Goal: Communication & Community: Ask a question

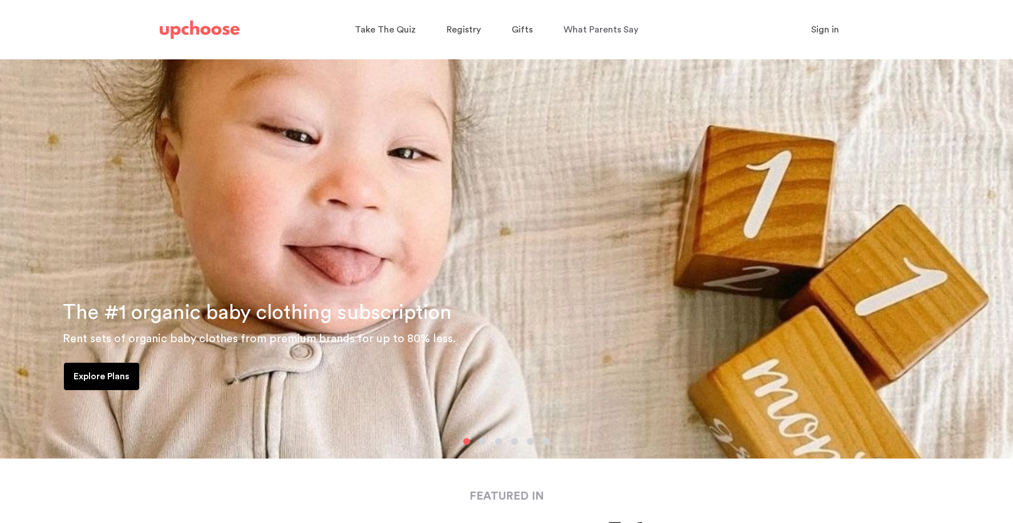
click at [822, 29] on span "Sign in" at bounding box center [825, 29] width 28 height 9
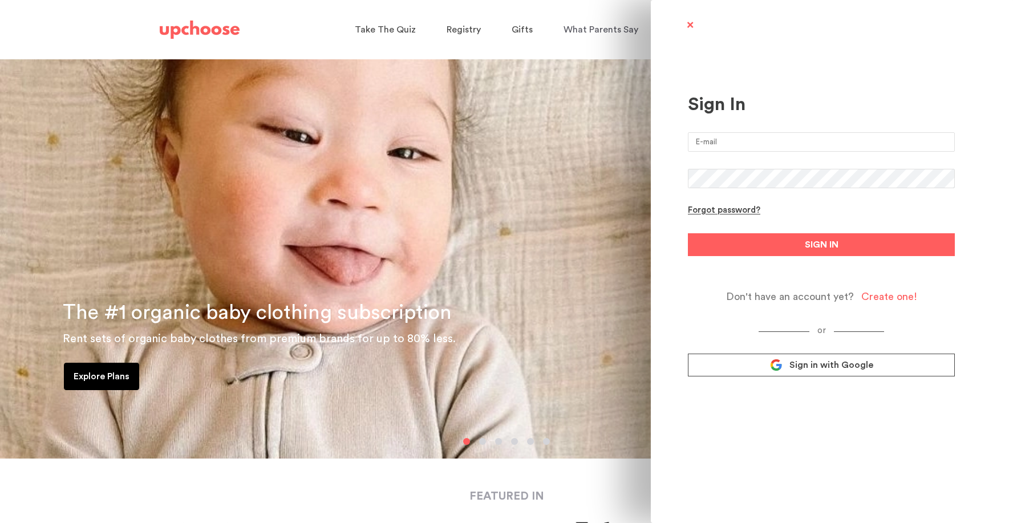
type input "kristinjonesvalori@gmail.com"
click at [821, 245] on button "SIGN IN" at bounding box center [821, 244] width 267 height 23
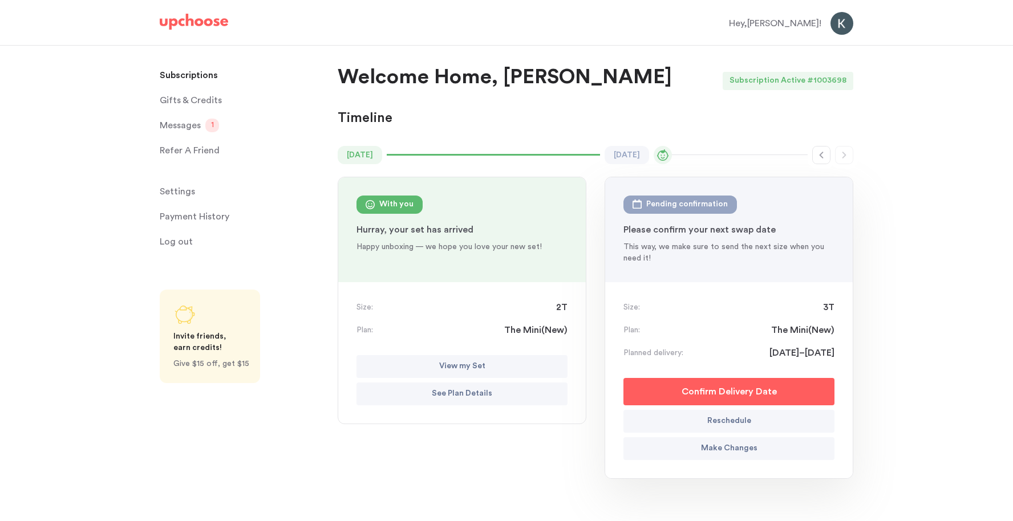
click at [404, 391] on button "See Plan Details" at bounding box center [461, 394] width 211 height 23
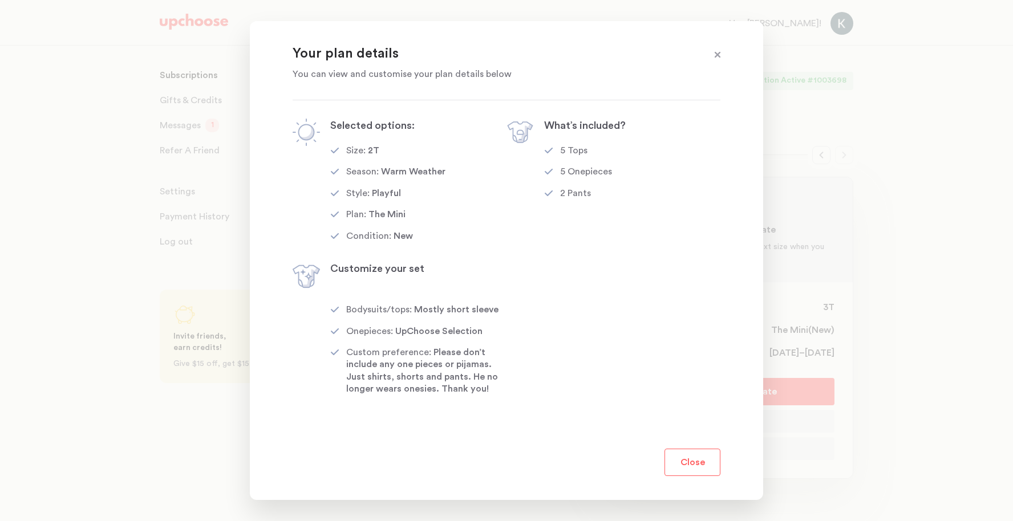
click at [721, 452] on section "Your plan details You can view and customise your plan details below Selected o…" at bounding box center [506, 261] width 513 height 480
click at [700, 461] on button "Close" at bounding box center [692, 462] width 56 height 27
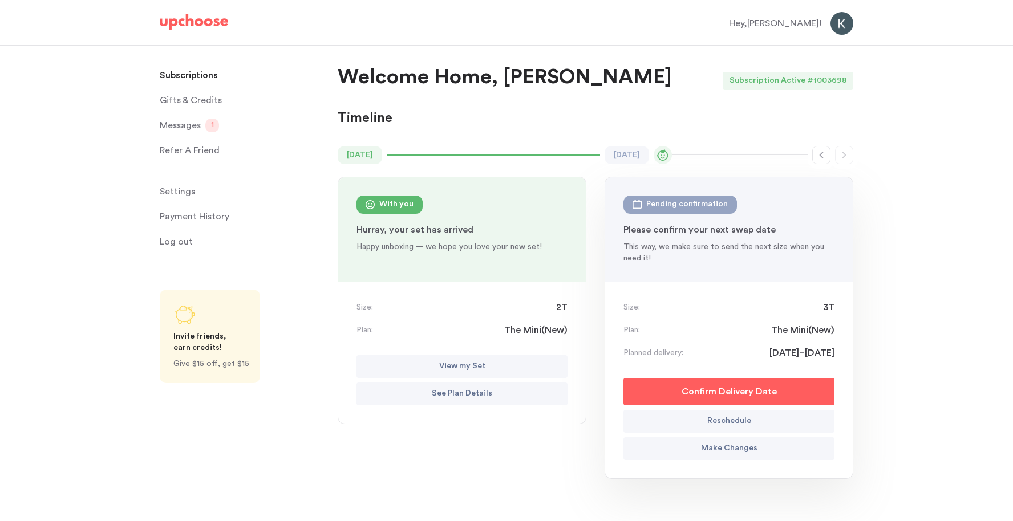
click at [182, 120] on span "Messages" at bounding box center [180, 125] width 41 height 23
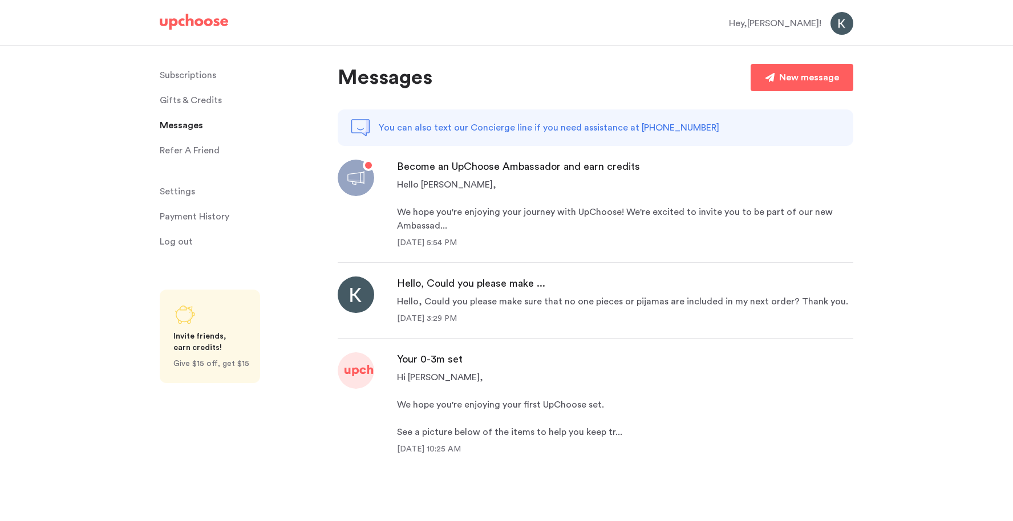
click at [777, 95] on div "Messages New message You can also text our Concierge line if you need assistanc…" at bounding box center [595, 259] width 515 height 391
click at [783, 76] on div "New message" at bounding box center [809, 78] width 60 height 14
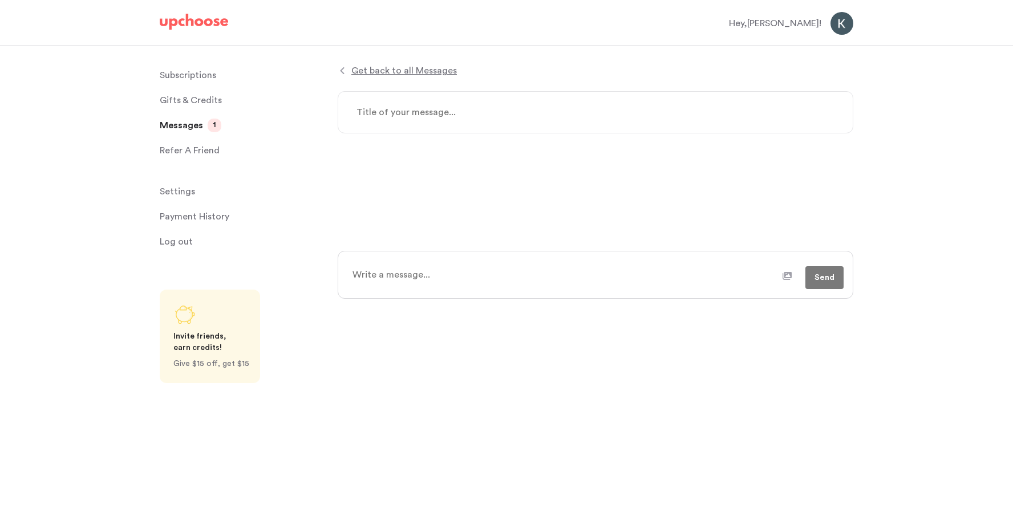
click at [508, 280] on textarea at bounding box center [563, 275] width 437 height 29
type textarea "x"
type textarea "H"
type textarea "x"
type textarea "He"
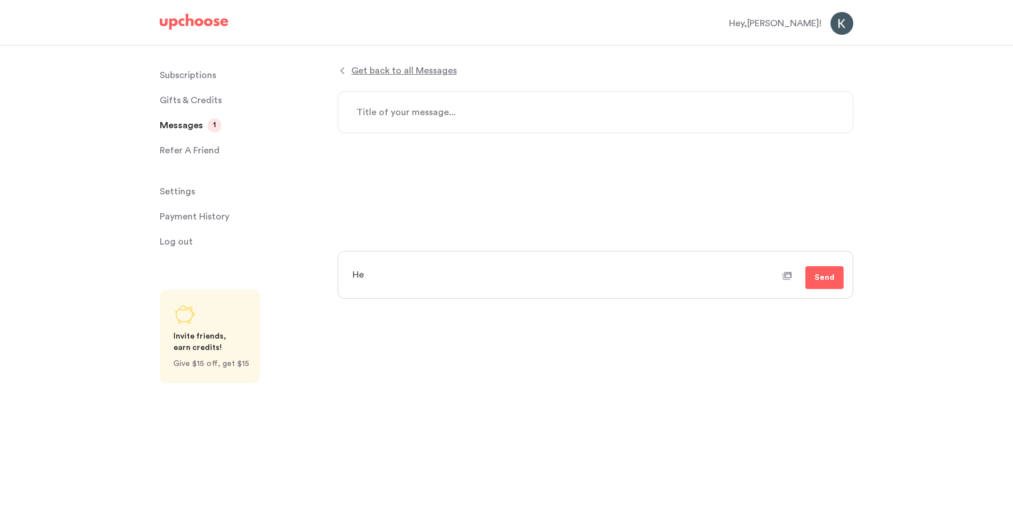
type textarea "x"
type textarea "Hel"
type textarea "x"
type textarea "Hell"
type textarea "x"
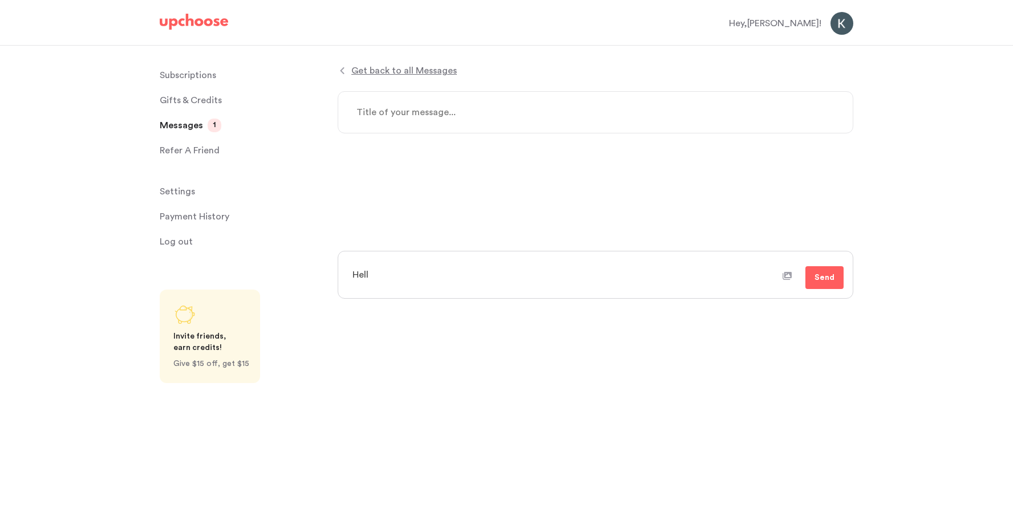
type textarea "Hello"
type textarea "x"
type textarea "Hello,"
type textarea "x"
type textarea "Hello,"
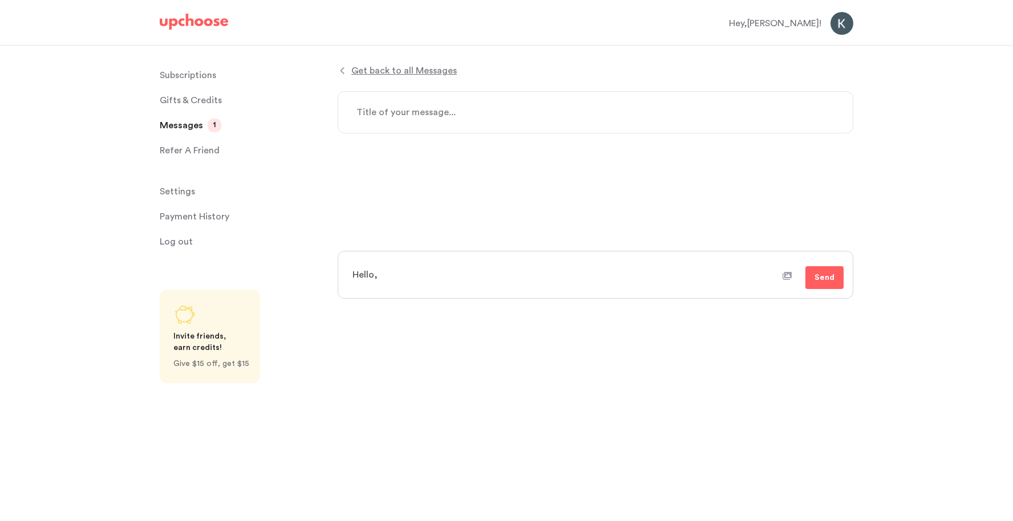
type textarea "x"
type textarea "Hello,"
type textarea "x"
type textarea "Hello, I"
type textarea "x"
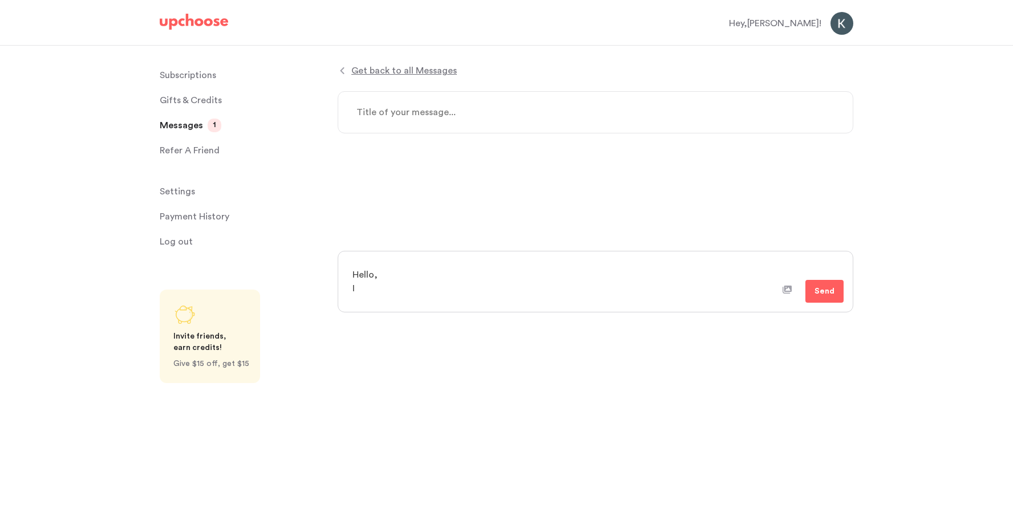
type textarea "Hello, I"
type textarea "x"
type textarea "Hello, I r"
type textarea "x"
type textarea "Hello, I re"
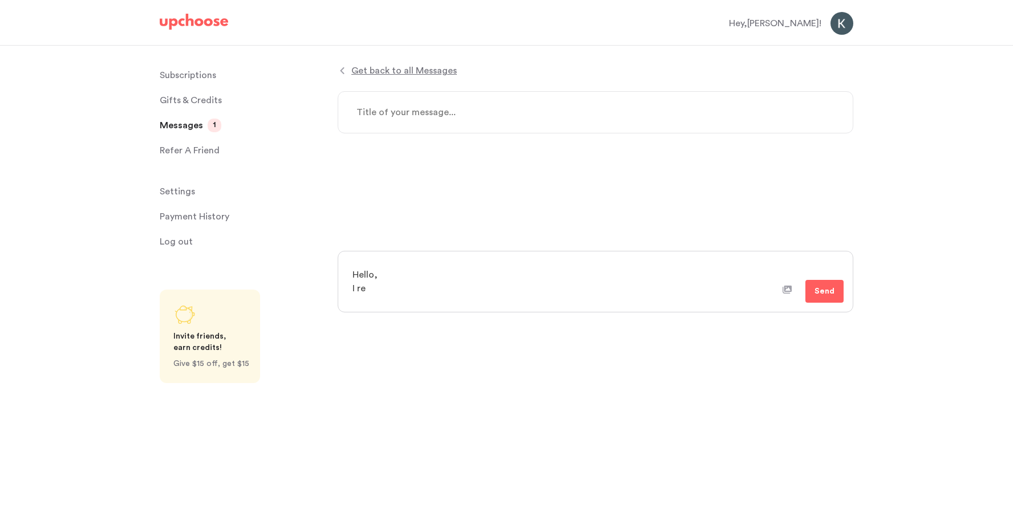
type textarea "x"
type textarea "Hello, I ret"
type textarea "x"
type textarea "Hello, I retu"
type textarea "x"
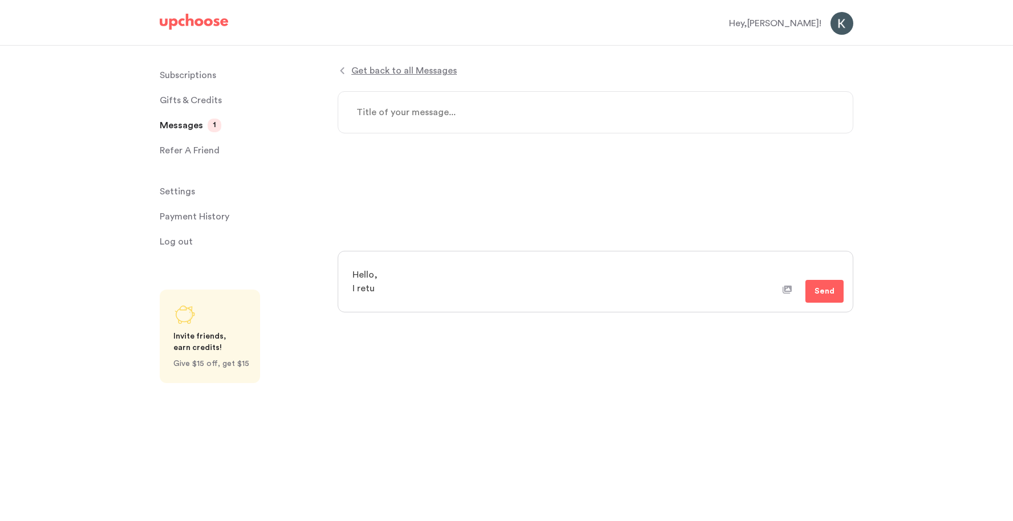
type textarea "Hello, I retur"
type textarea "x"
type textarea "Hello, I return"
type textarea "x"
type textarea "Hello, I returne"
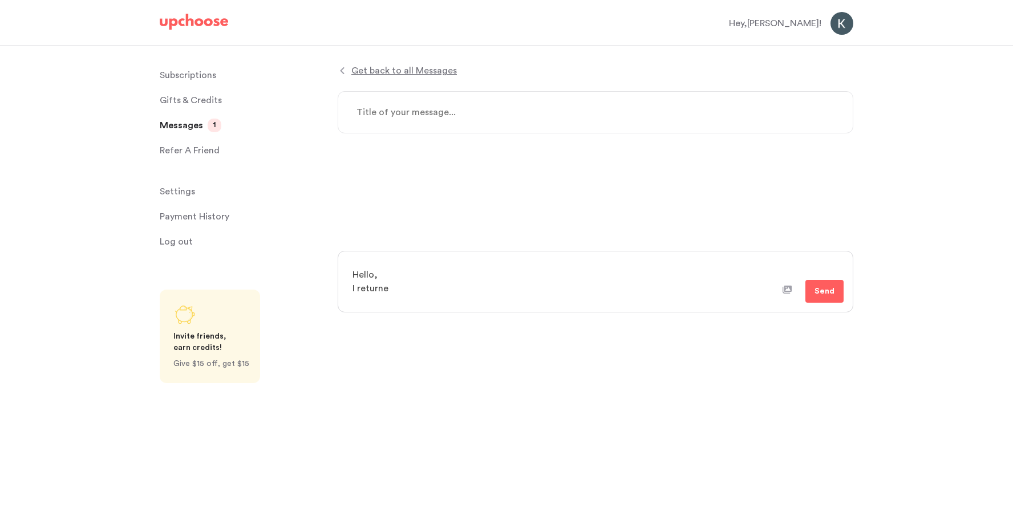
type textarea "x"
type textarea "Hello, I returned"
type textarea "x"
type textarea "Hello, I returned"
type textarea "x"
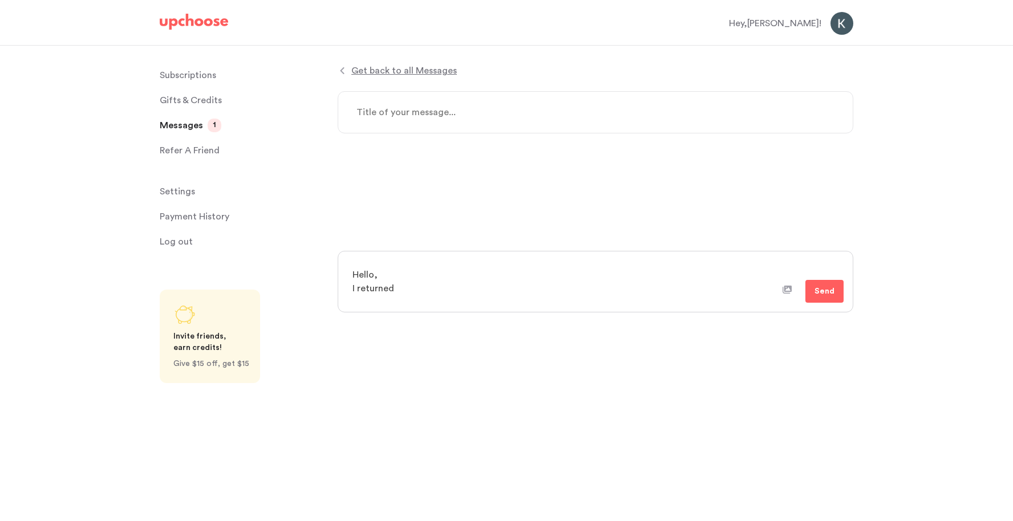
type textarea "Hello, I returned m"
type textarea "x"
type textarea "Hello, I returned my"
type textarea "x"
type textarea "Hello, I returned my"
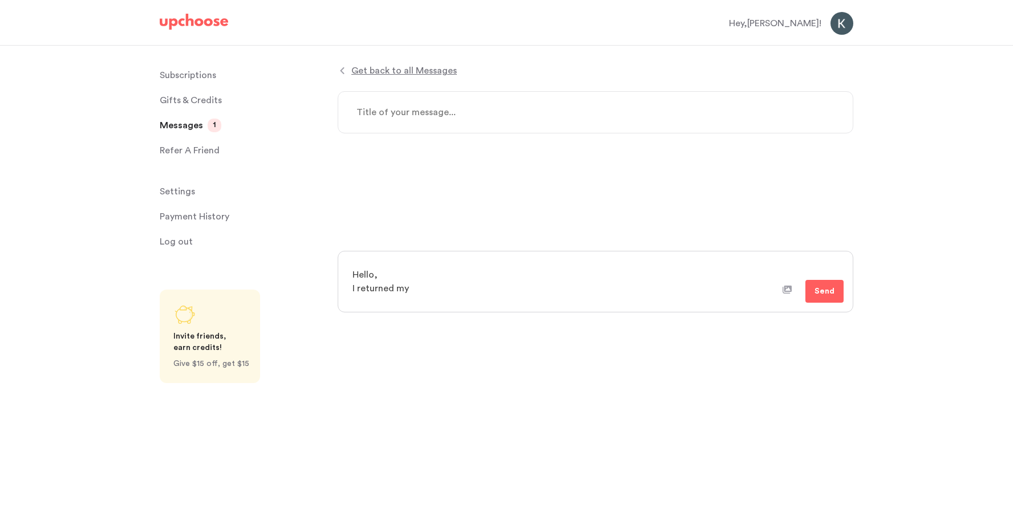
type textarea "x"
type textarea "Hello, I returned my u"
type textarea "x"
type textarea "Hello, I returned my up"
type textarea "x"
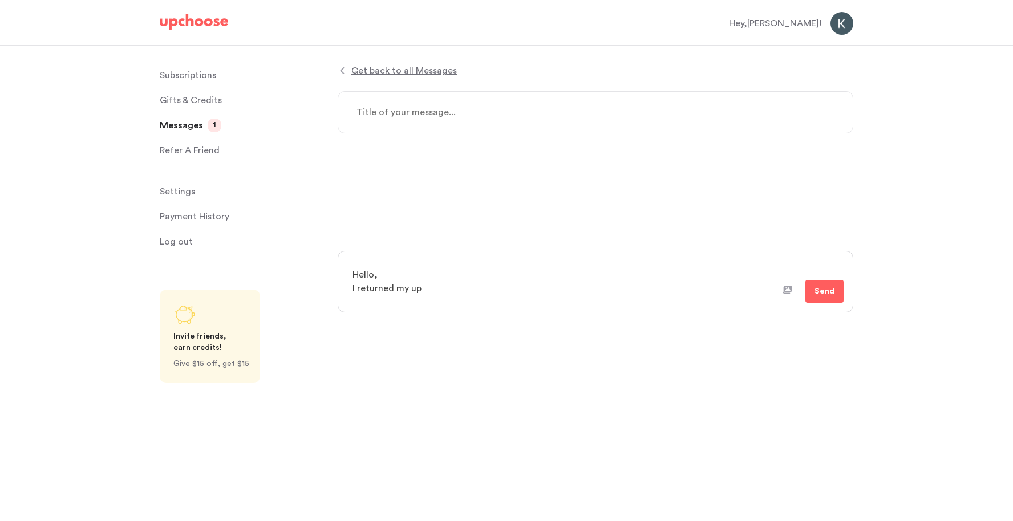
type textarea "Hello, I returned my upc"
type textarea "x"
type textarea "Hello, I returned my upch"
type textarea "x"
type textarea "Hello, I returned my upcho"
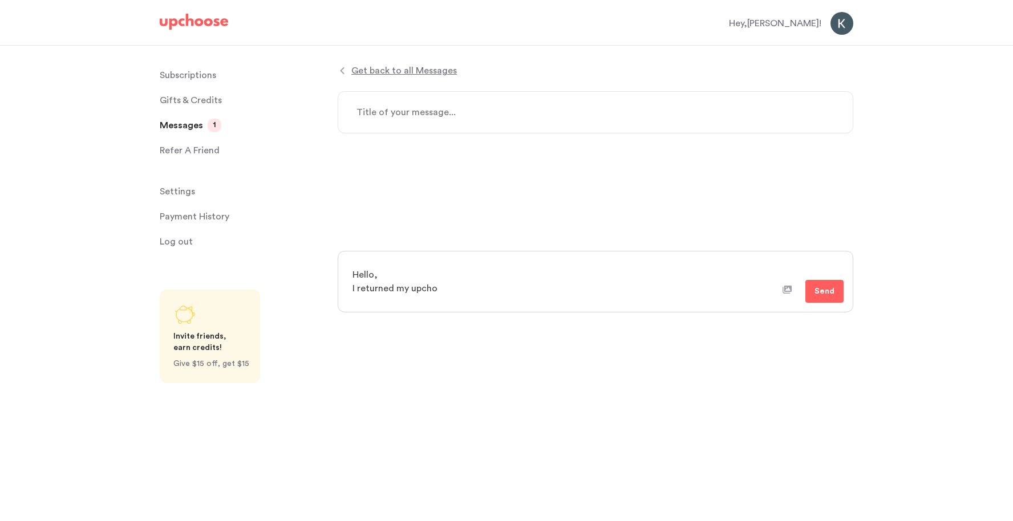
type textarea "x"
type textarea "Hello, I returned my upchoo"
type textarea "x"
type textarea "Hello, I returned my upchoos"
type textarea "x"
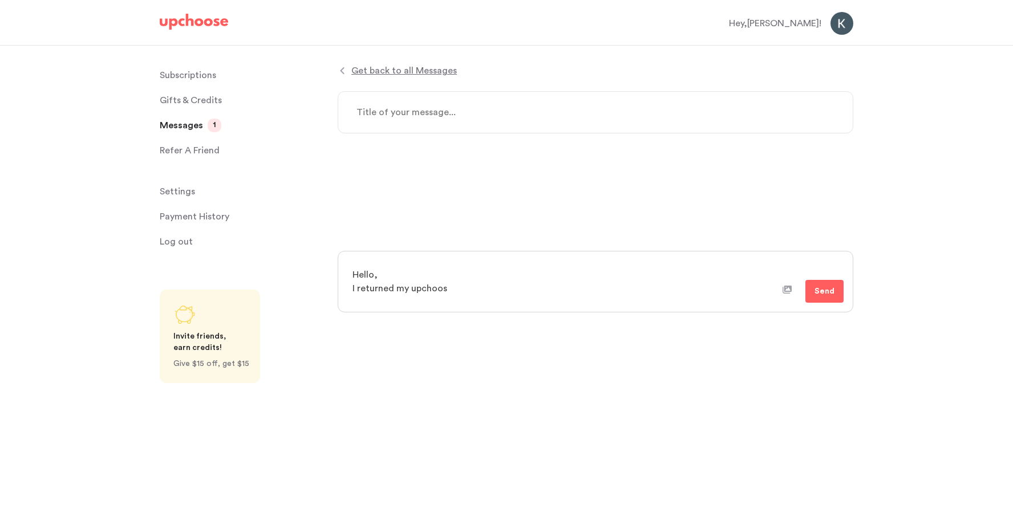
type textarea "Hello, I returned my upchoose"
type textarea "x"
type textarea "Hello, I returned my Upchoose"
type textarea "x"
type textarea "Hello, I returned my Upchoose c"
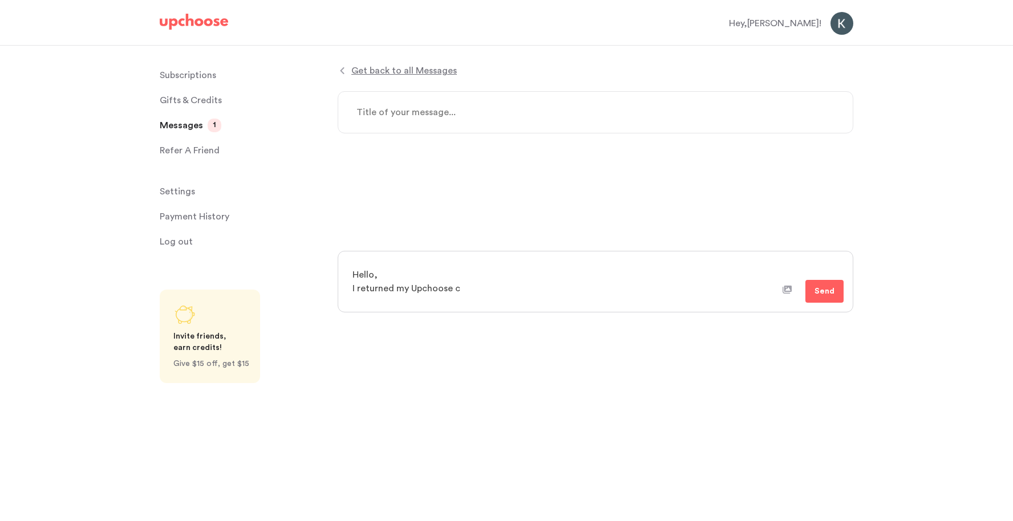
type textarea "x"
type textarea "Hello, I returned my Upchoose cl"
type textarea "x"
type textarea "Hello, I returned my Upchoose clo"
type textarea "x"
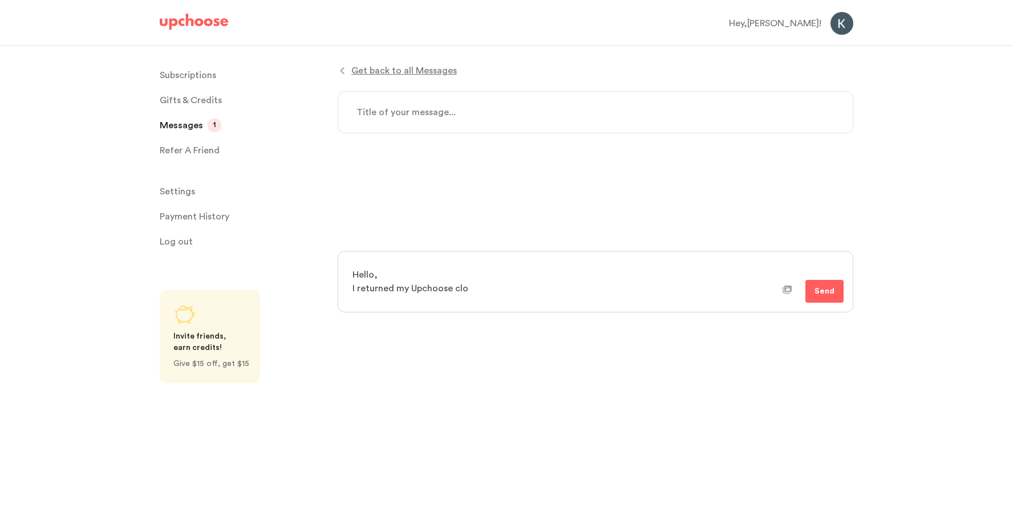
type textarea "Hello, I returned my Upchoose clot"
type textarea "x"
type textarea "Hello, I returned my Upchoose cloth"
type textarea "x"
type textarea "Hello, I returned my Upchoose clothe"
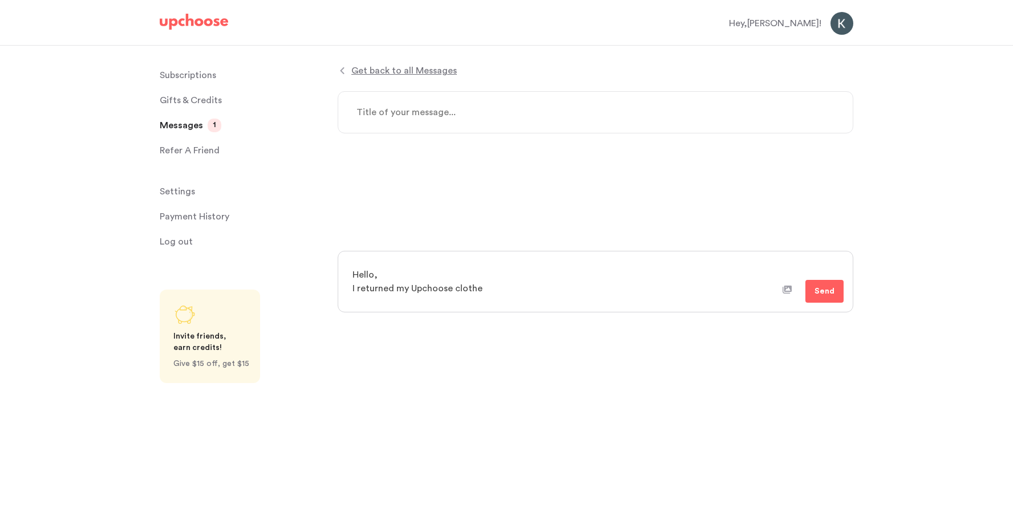
type textarea "x"
type textarea "Hello, I returned my Upchoose clothes"
type textarea "x"
type textarea "Hello, I returned my Upchoose clothes"
type textarea "x"
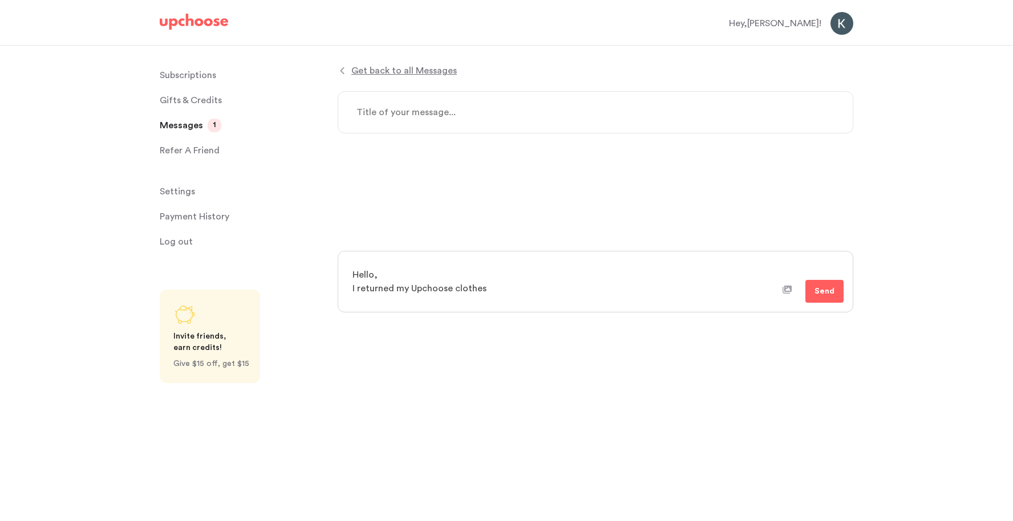
type textarea "Hello, I returned my Upchoose clothes a"
type textarea "x"
type textarea "Hello, I returned my Upchoose clothes an"
type textarea "x"
type textarea "Hello, I returned my Upchoose clothes and"
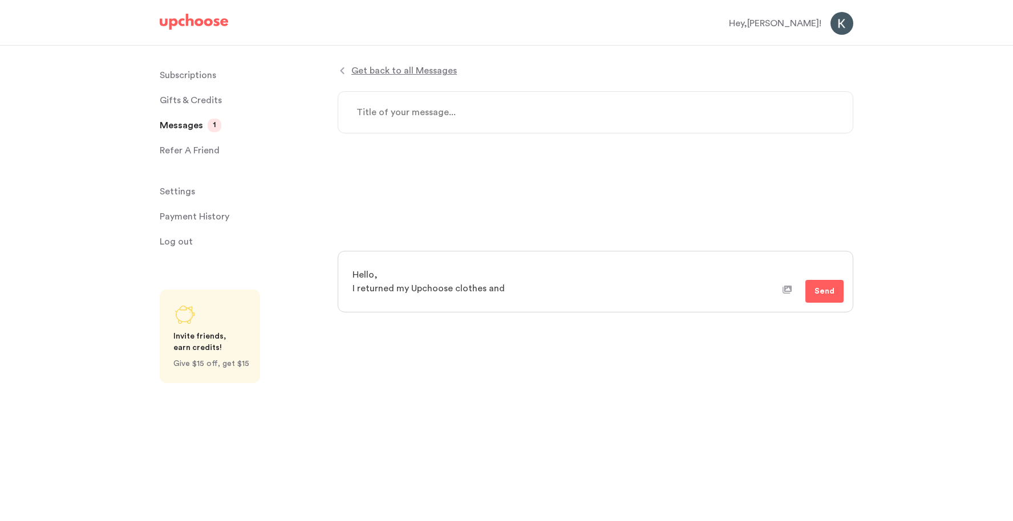
type textarea "x"
type textarea "Hello, I returned my Upchoose clothes and"
type textarea "x"
type textarea "Hello, I returned my Upchoose clothes and w"
type textarea "x"
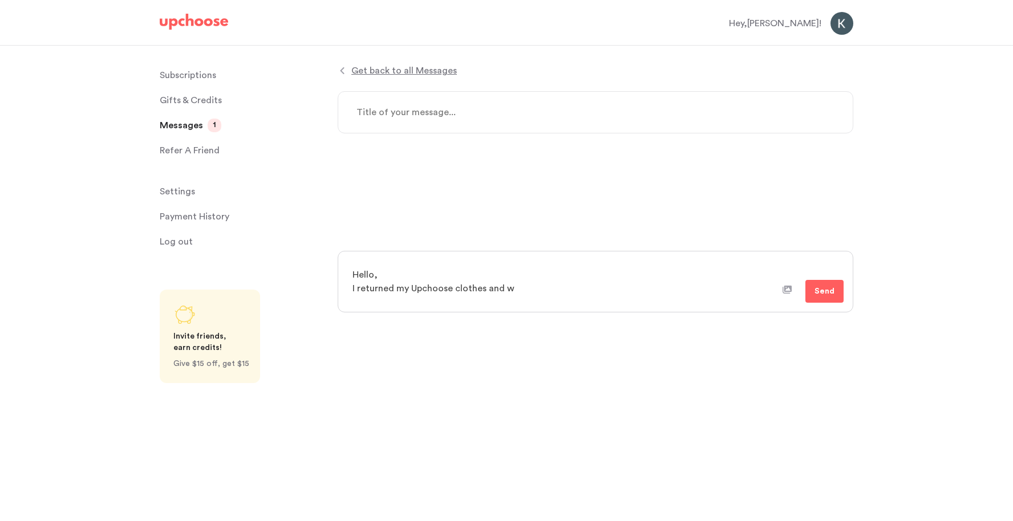
type textarea "Hello, I returned my Upchoose clothes and wi"
type textarea "x"
type textarea "Hello, I returned my Upchoose clothes and wis"
type textarea "x"
type textarea "Hello, I returned my Upchoose clothes and wish"
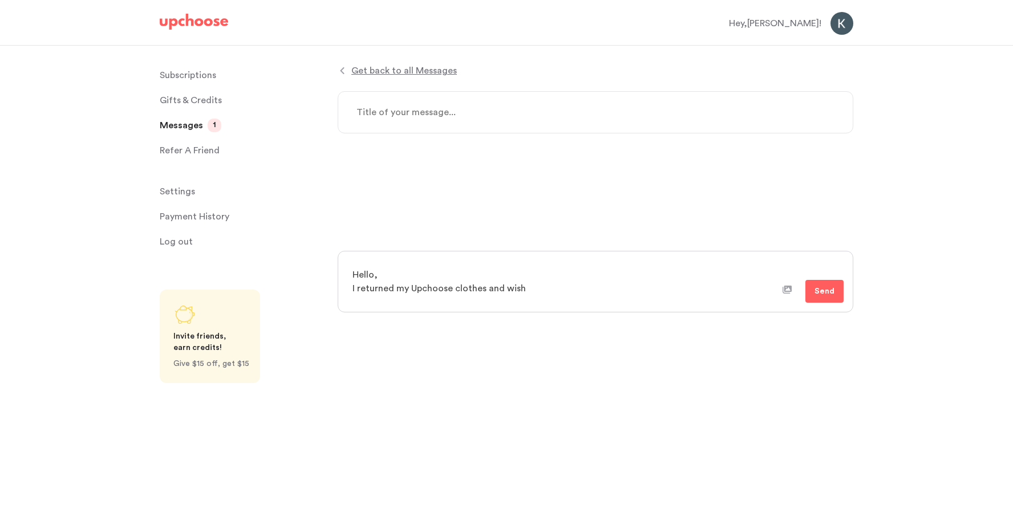
type textarea "x"
type textarea "Hello, I returned my Upchoose clothes and wish"
type textarea "x"
type textarea "Hello, I returned my Upchoose clothes and wish t"
type textarea "x"
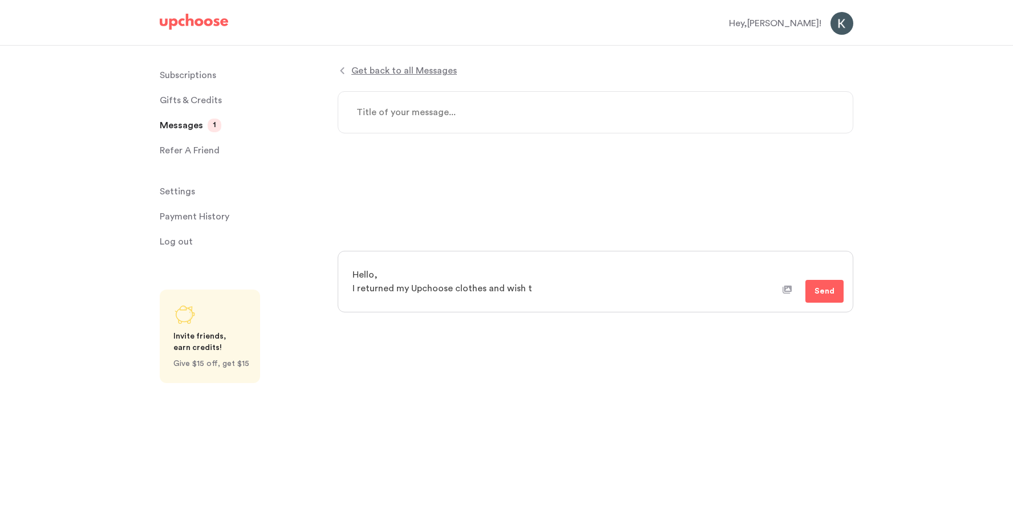
type textarea "Hello, I returned my Upchoose clothes and wish to"
type textarea "x"
type textarea "Hello, I returned my Upchoose clothes and wish to"
type textarea "x"
type textarea "Hello, I returned my Upchoose clothes and wish to c"
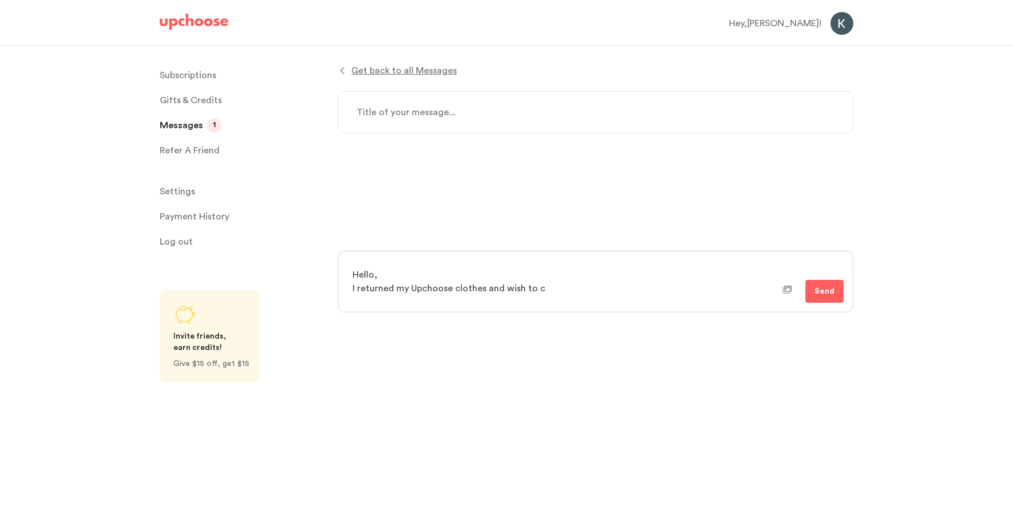
type textarea "x"
type textarea "Hello, I returned my Upchoose clothes and wish to ca"
type textarea "x"
type textarea "Hello, I returned my Upchoose clothes and wish to can"
type textarea "x"
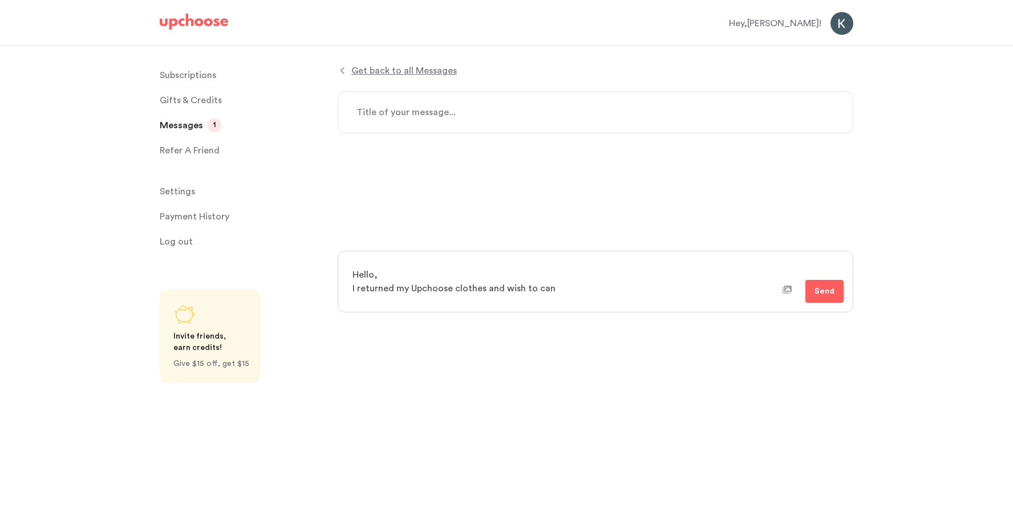
type textarea "Hello, I returned my Upchoose clothes and wish to canc"
type textarea "x"
type textarea "Hello, I returned my Upchoose clothes and wish to cance"
type textarea "x"
type textarea "Hello, I returned my Upchoose clothes and wish to cancel"
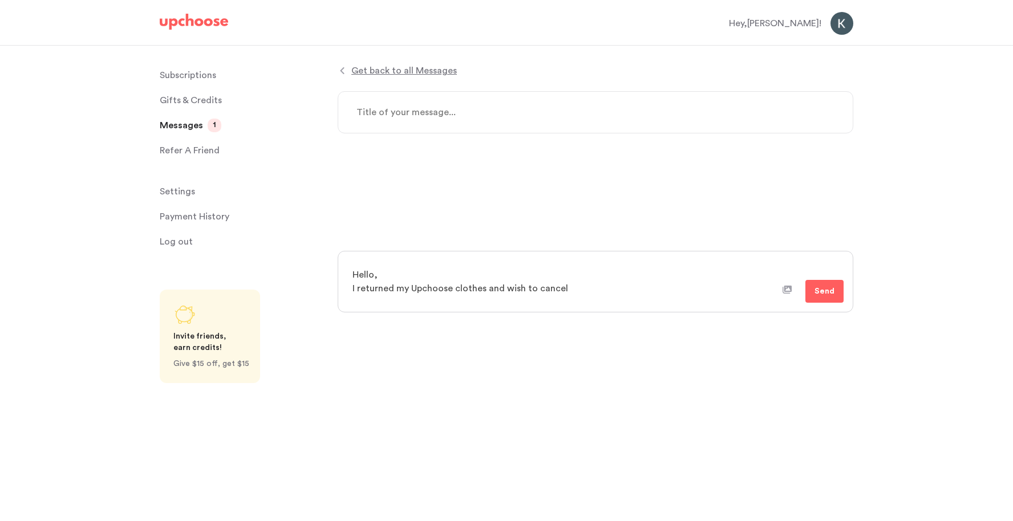
type textarea "x"
type textarea "Hello, I returned my Upchoose clothes and wish to cancel."
type textarea "x"
type textarea "Hello, I returned my Upchoose clothes and wish to cancel."
type textarea "x"
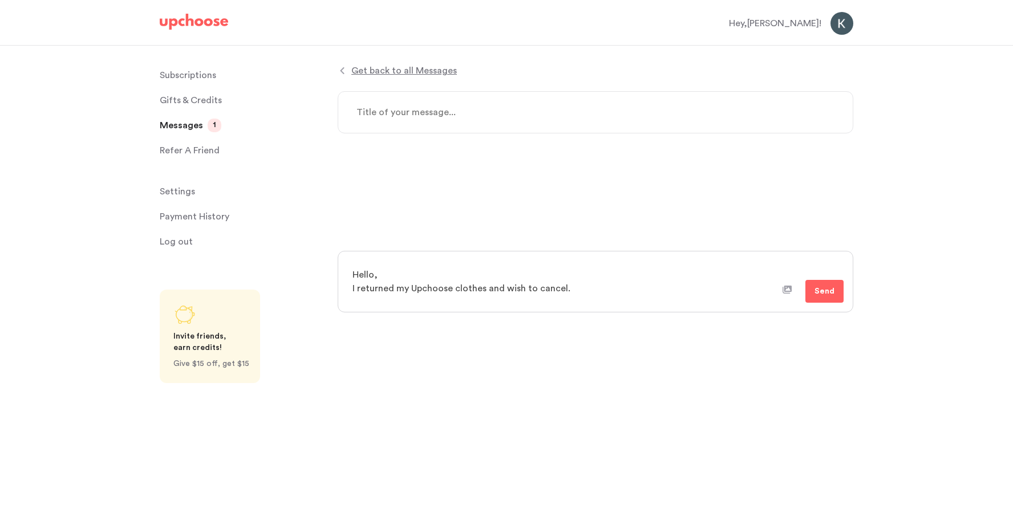
type textarea "Hello, I returned my Upchoose clothes and wish to cancel."
type textarea "x"
type textarea "Hello, I returned my Upchoose clothes and wish to cancel. I"
type textarea "x"
type textarea "Hello, I returned my Upchoose clothes and wish to cancel. I"
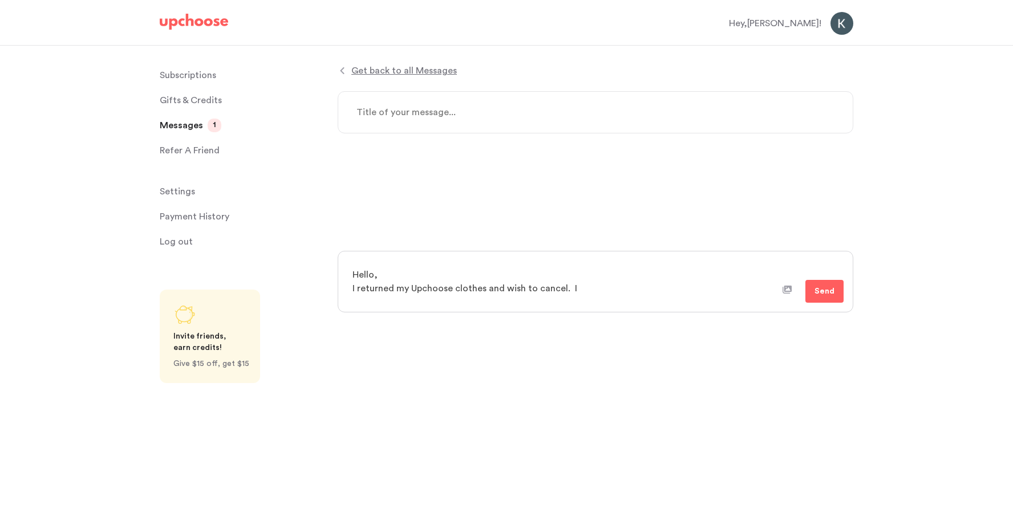
type textarea "x"
type textarea "Hello, I returned my Upchoose clothes and wish to cancel. I t"
type textarea "x"
type textarea "Hello, I returned my Upchoose clothes and wish to cancel. I te"
type textarea "x"
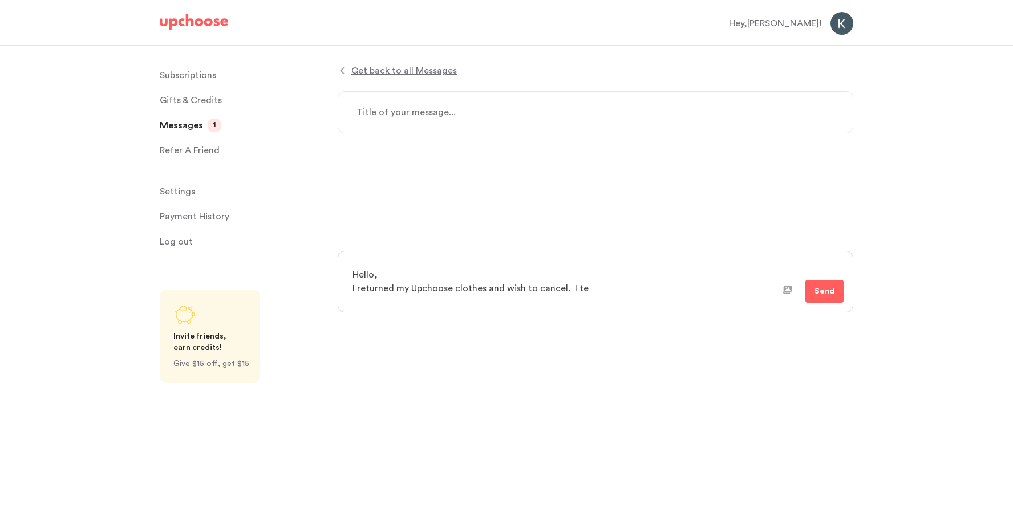
type textarea "Hello, I returned my Upchoose clothes and wish to cancel. I t"
type textarea "x"
type textarea "Hello, I returned my Upchoose clothes and wish to cancel. I"
type textarea "x"
type textarea "Hello, I returned my Upchoose clothes and wish to cancel. I r"
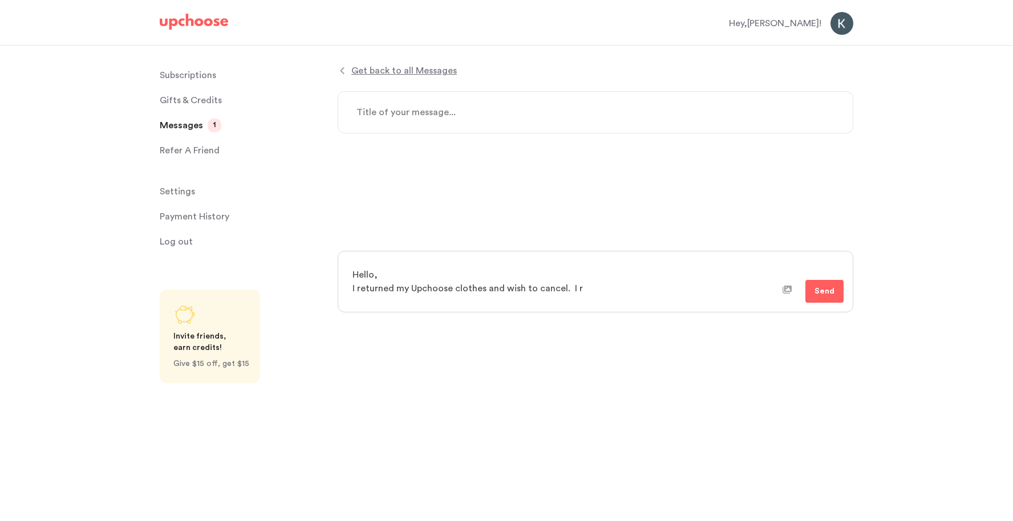
type textarea "x"
type textarea "Hello, I returned my Upchoose clothes and wish to cancel. I re"
type textarea "x"
type textarea "Hello, I returned my Upchoose clothes and wish to cancel. I ret"
type textarea "x"
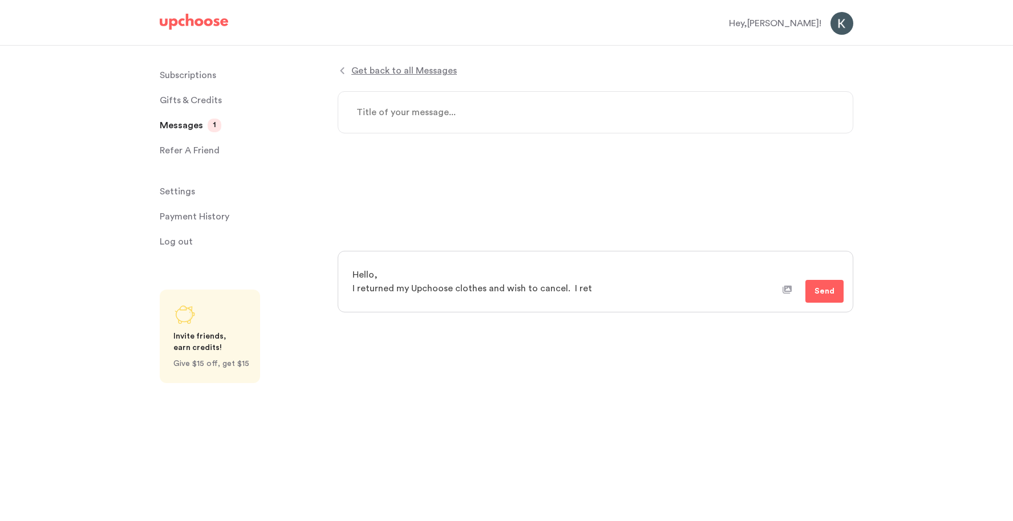
type textarea "Hello, I returned my Upchoose clothes and wish to cancel. I retu"
type textarea "x"
type textarea "Hello, I returned my Upchoose clothes and wish to cancel. I retur"
type textarea "x"
type textarea "Hello, I returned my Upchoose clothes and wish to cancel. I return"
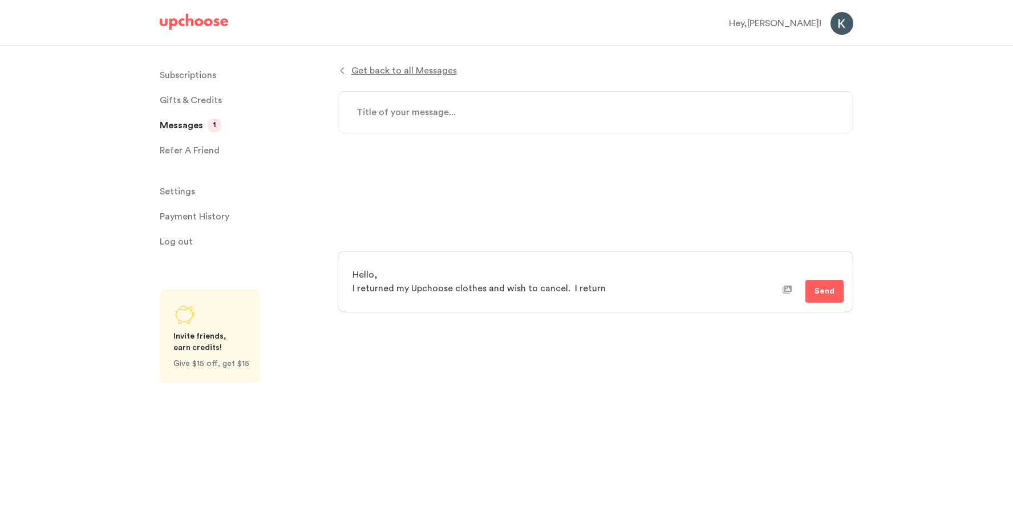
type textarea "x"
type textarea "Hello, I returned my Upchoose clothes and wish to cancel. I returne"
type textarea "x"
type textarea "Hello, I returned my Upchoose clothes and wish to cancel. I returned"
type textarea "x"
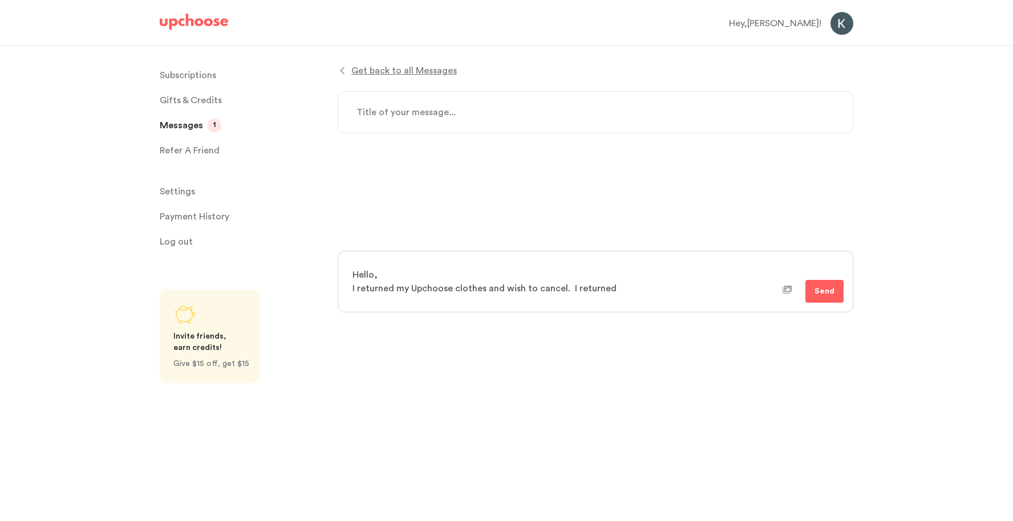
type textarea "Hello, I returned my Upchoose clothes and wish to cancel. I returned"
type textarea "x"
type textarea "Hello, I returned my Upchoose clothes and wish to cancel. I returned t"
type textarea "x"
type textarea "Hello, I returned my Upchoose clothes and wish to cancel. I returned th"
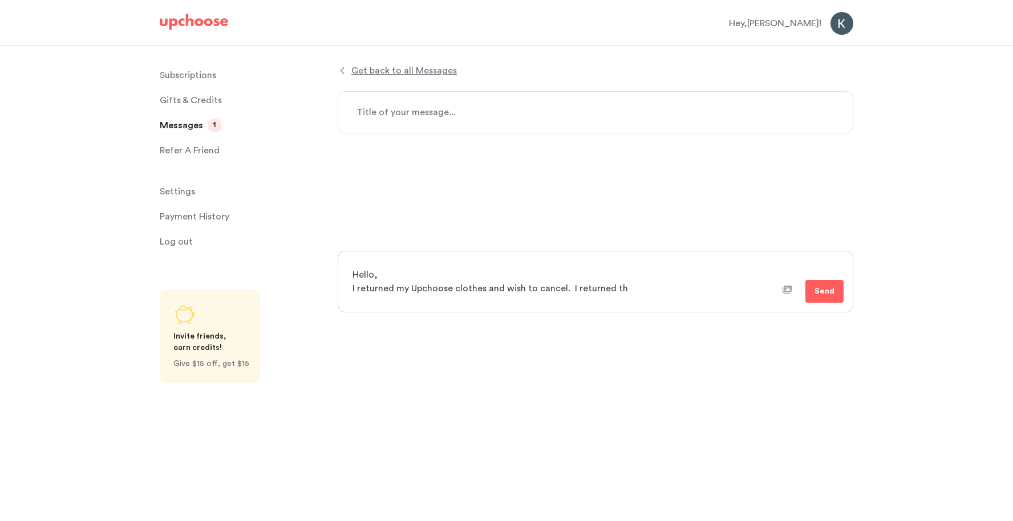
type textarea "x"
type textarea "Hello, I returned my Upchoose clothes and wish to cancel. I returned the"
type textarea "x"
type textarea "Hello, I returned my Upchoose clothes and wish to cancel. I returned them"
type textarea "x"
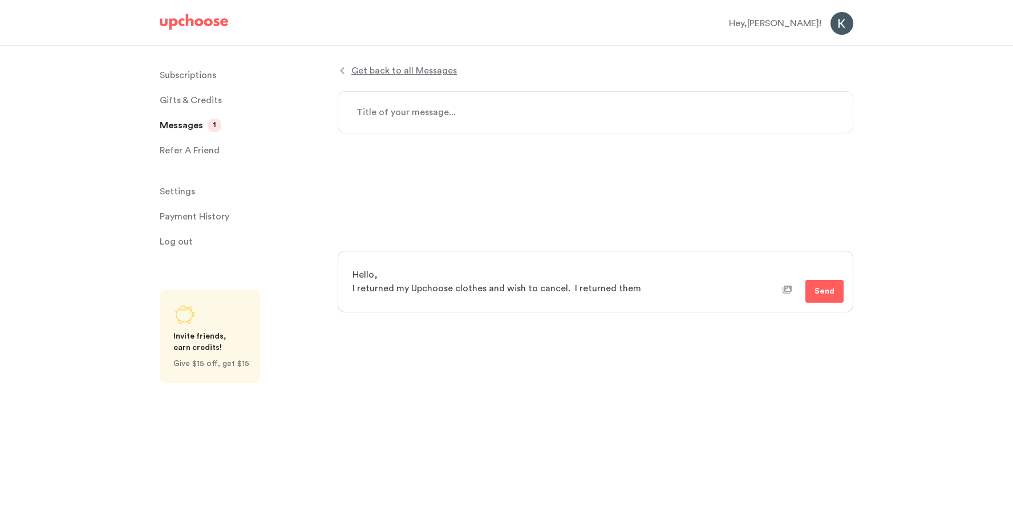
type textarea "Hello, I returned my Upchoose clothes and wish to cancel. I returned them"
type textarea "x"
type textarea "Hello, I returned my Upchoose clothes and wish to cancel. I returned them w"
type textarea "x"
type textarea "Hello, I returned my Upchoose clothes and wish to cancel. I returned them wi"
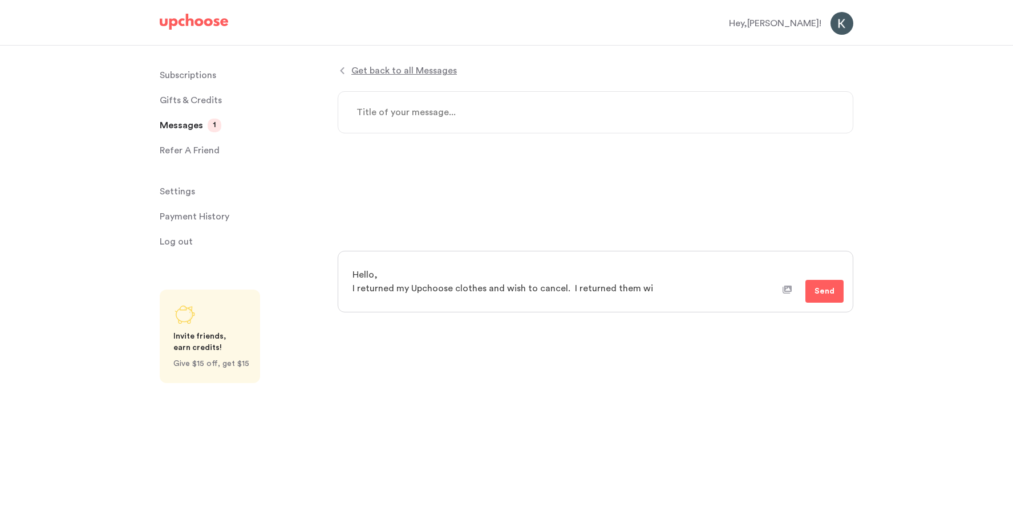
type textarea "x"
type textarea "Hello, I returned my Upchoose clothes and wish to cancel. I returned them wit"
type textarea "x"
type textarea "Hello, I returned my Upchoose clothes and wish to cancel. I returned them with"
type textarea "x"
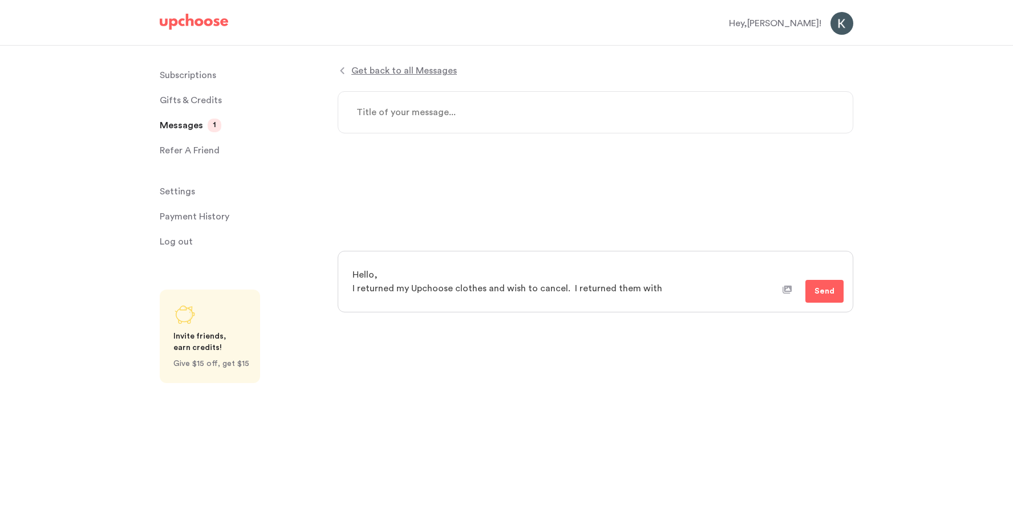
type textarea "Hello, I returned my Upchoose clothes and wish to cancel. I returned them with"
type textarea "x"
type textarea "Hello, I returned my Upchoose clothes and wish to cancel. I returned them with t"
type textarea "x"
type textarea "Hello, I returned my Upchoose clothes and wish to cancel. I returned them with …"
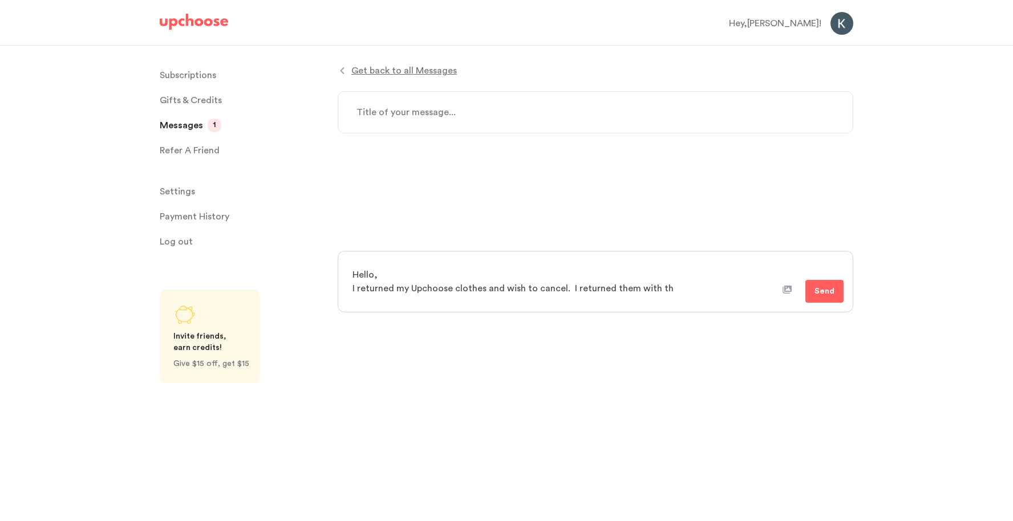
type textarea "x"
type textarea "Hello, I returned my Upchoose clothes and wish to cancel. I returned them with …"
type textarea "x"
type textarea "Hello, I returned my Upchoose clothes and wish to cancel. I returned them with …"
type textarea "x"
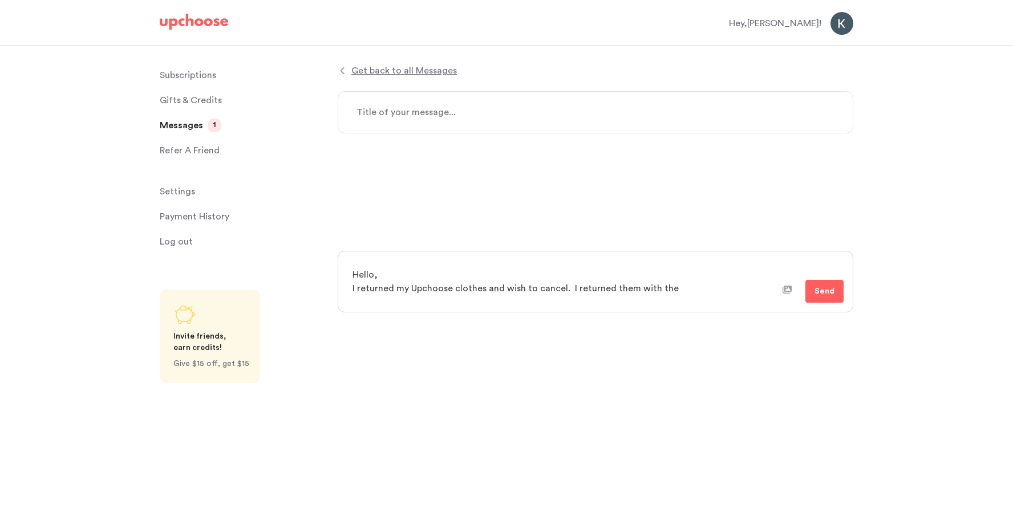
type textarea "Hello, I returned my Upchoose clothes and wish to cancel. I returned them with …"
type textarea "x"
type textarea "Hello, I returned my Upchoose clothes and wish to cancel. I returned them with …"
type textarea "x"
type textarea "Hello, I returned my Upchoose clothes and wish to cancel. I returned them with …"
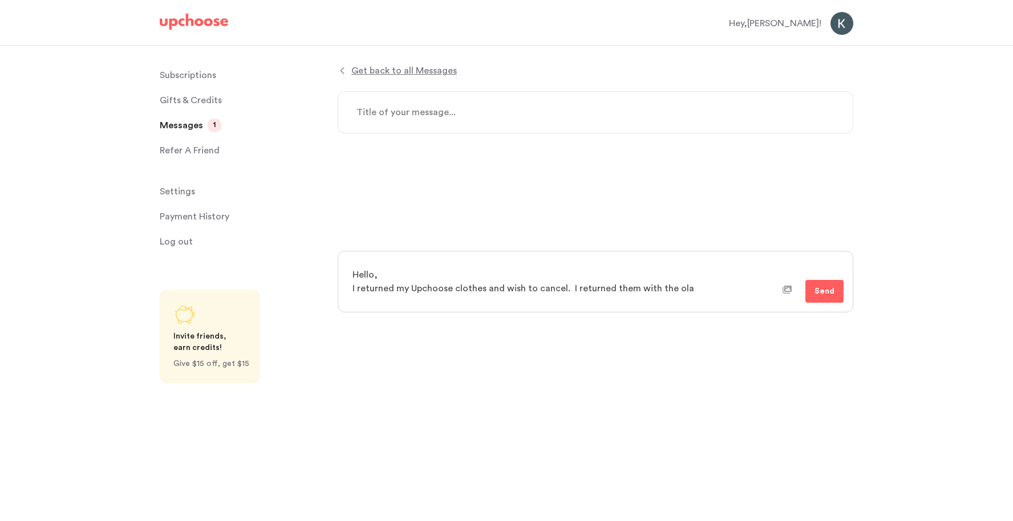
type textarea "x"
type textarea "Hello, I returned my Upchoose clothes and wish to cancel. I returned them with …"
type textarea "x"
type textarea "Hello, I returned my Upchoose clothes and wish to cancel. I returned them with …"
type textarea "x"
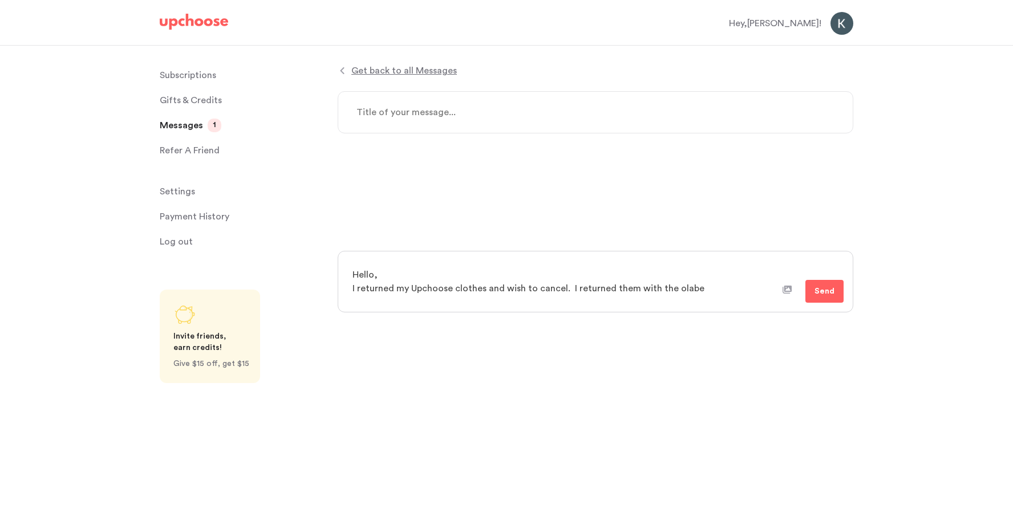
type textarea "Hello, I returned my Upchoose clothes and wish to cancel. I returned them with …"
type textarea "x"
type textarea "Hello, I returned my Upchoose clothes and wish to cancel. I returned them with …"
type textarea "x"
type textarea "Hello, I returned my Upchoose clothes and wish to cancel. I returned them with …"
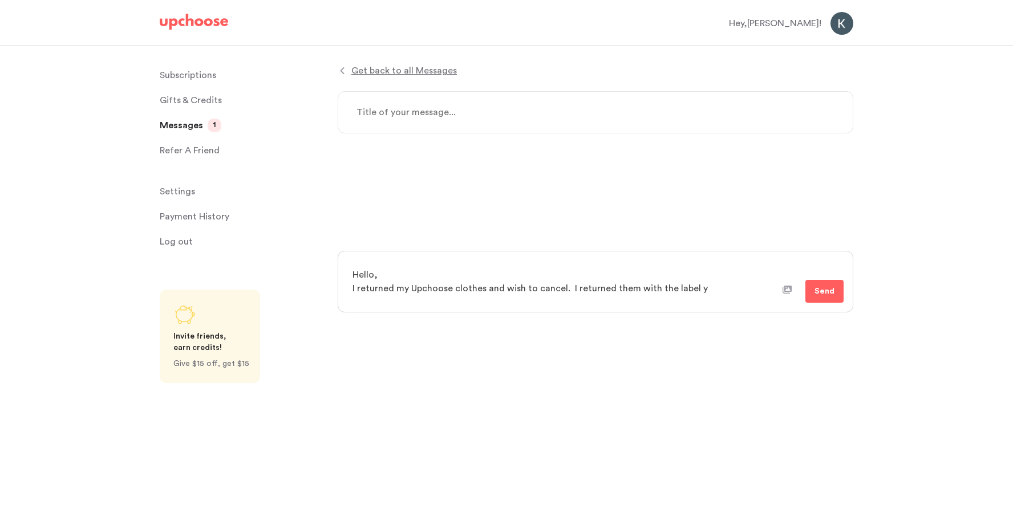
type textarea "x"
type textarea "Hello, I returned my Upchoose clothes and wish to cancel. I returned them with …"
type textarea "x"
type textarea "Hello, I returned my Upchoose clothes and wish to cancel. I returned them with …"
type textarea "x"
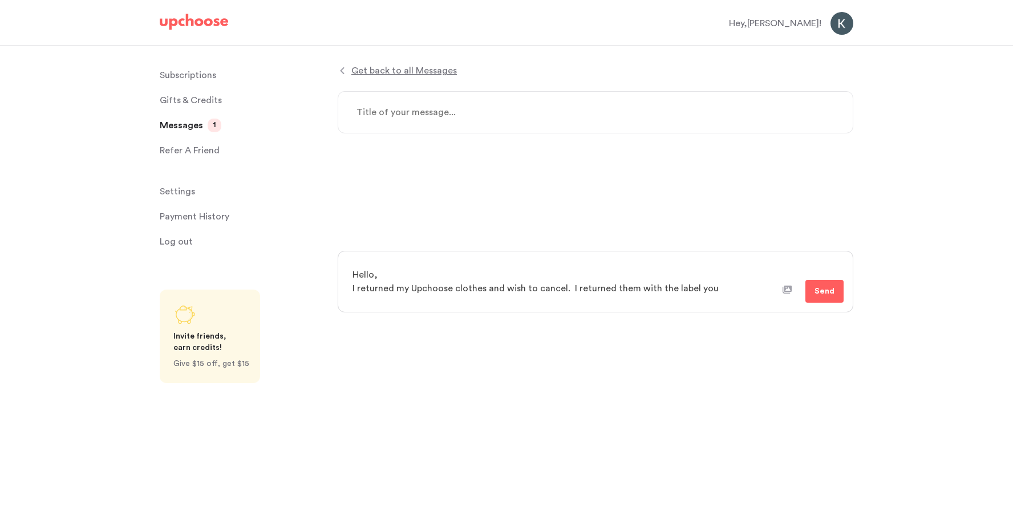
type textarea "Hello, I returned my Upchoose clothes and wish to cancel. I returned them with …"
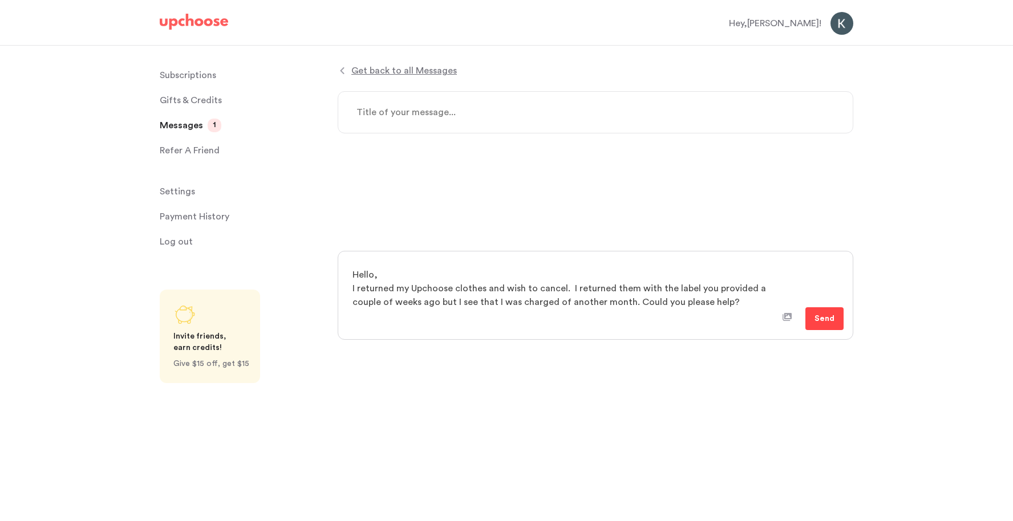
click at [823, 321] on span "Send" at bounding box center [824, 319] width 20 height 14
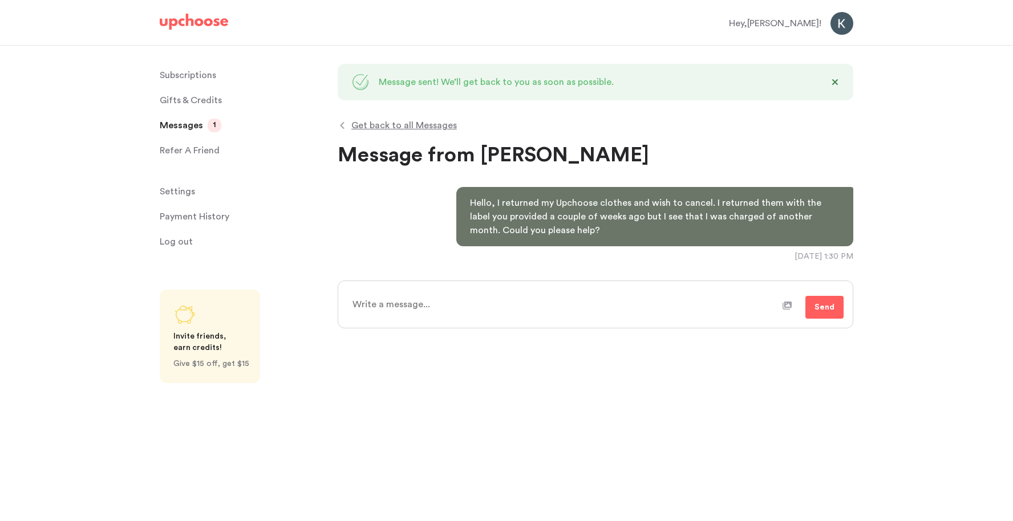
click at [473, 305] on textarea at bounding box center [563, 304] width 437 height 29
click at [793, 307] on div "Send" at bounding box center [817, 307] width 52 height 23
click at [789, 309] on icon at bounding box center [786, 305] width 9 height 9
click at [0, 0] on input "file" at bounding box center [0, 0] width 0 height 0
click at [620, 304] on textarea "It shows that it was delivered. See the tracking information below." at bounding box center [539, 304] width 389 height 29
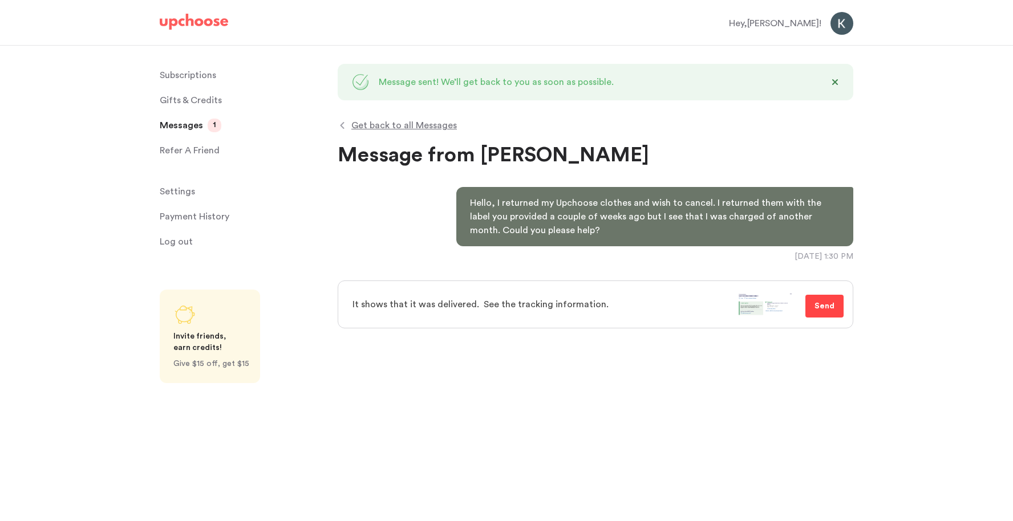
click at [830, 304] on span "Send" at bounding box center [824, 306] width 20 height 14
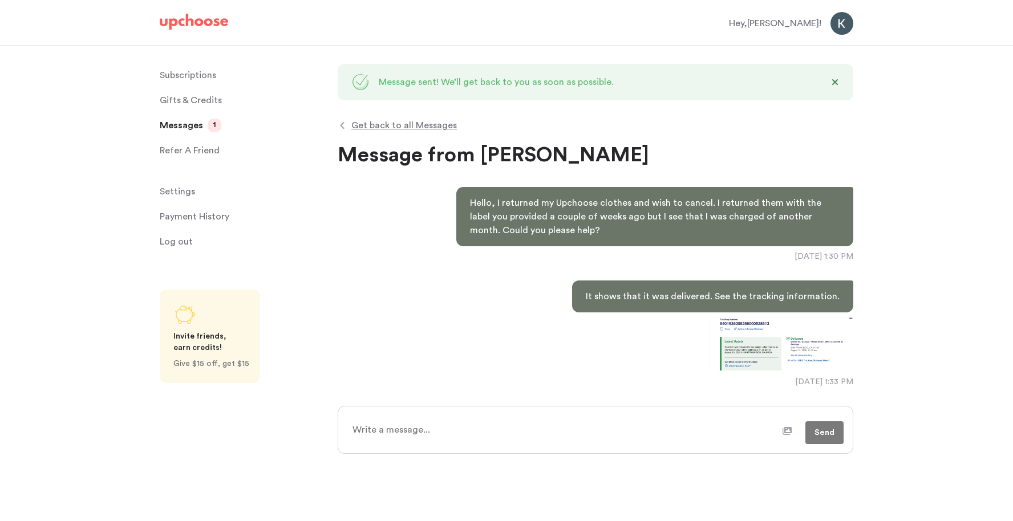
click at [773, 346] on img at bounding box center [781, 345] width 144 height 56
